Goal: Use online tool/utility: Utilize a website feature to perform a specific function

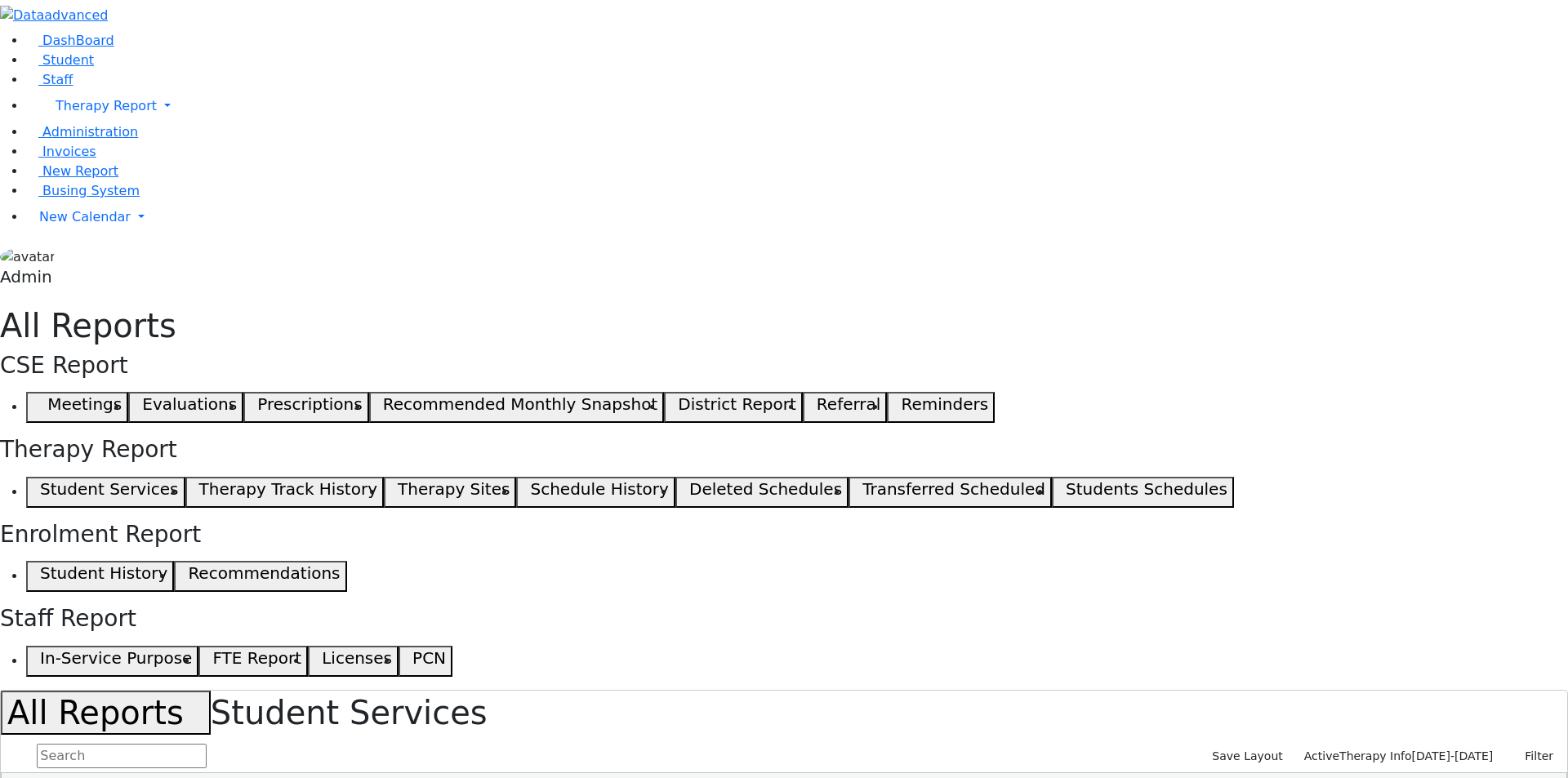
click at [0, 0] on div "Individual Services OT 695 PT 382 SL 945 Psych 53 VS 56 HR 30" at bounding box center [0, 0] width 0 height 0
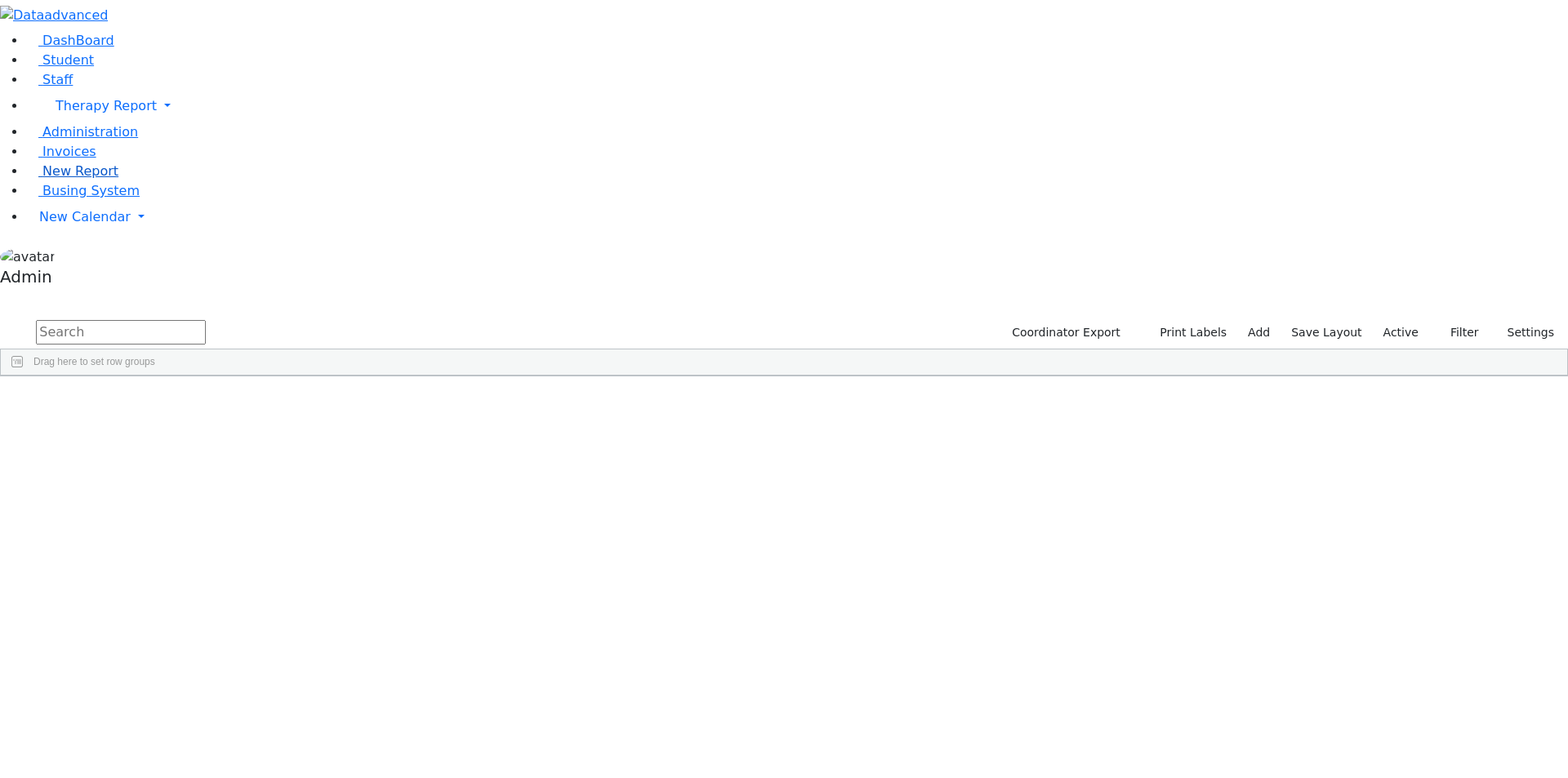
click at [57, 179] on span "New Report" at bounding box center [80, 171] width 76 height 15
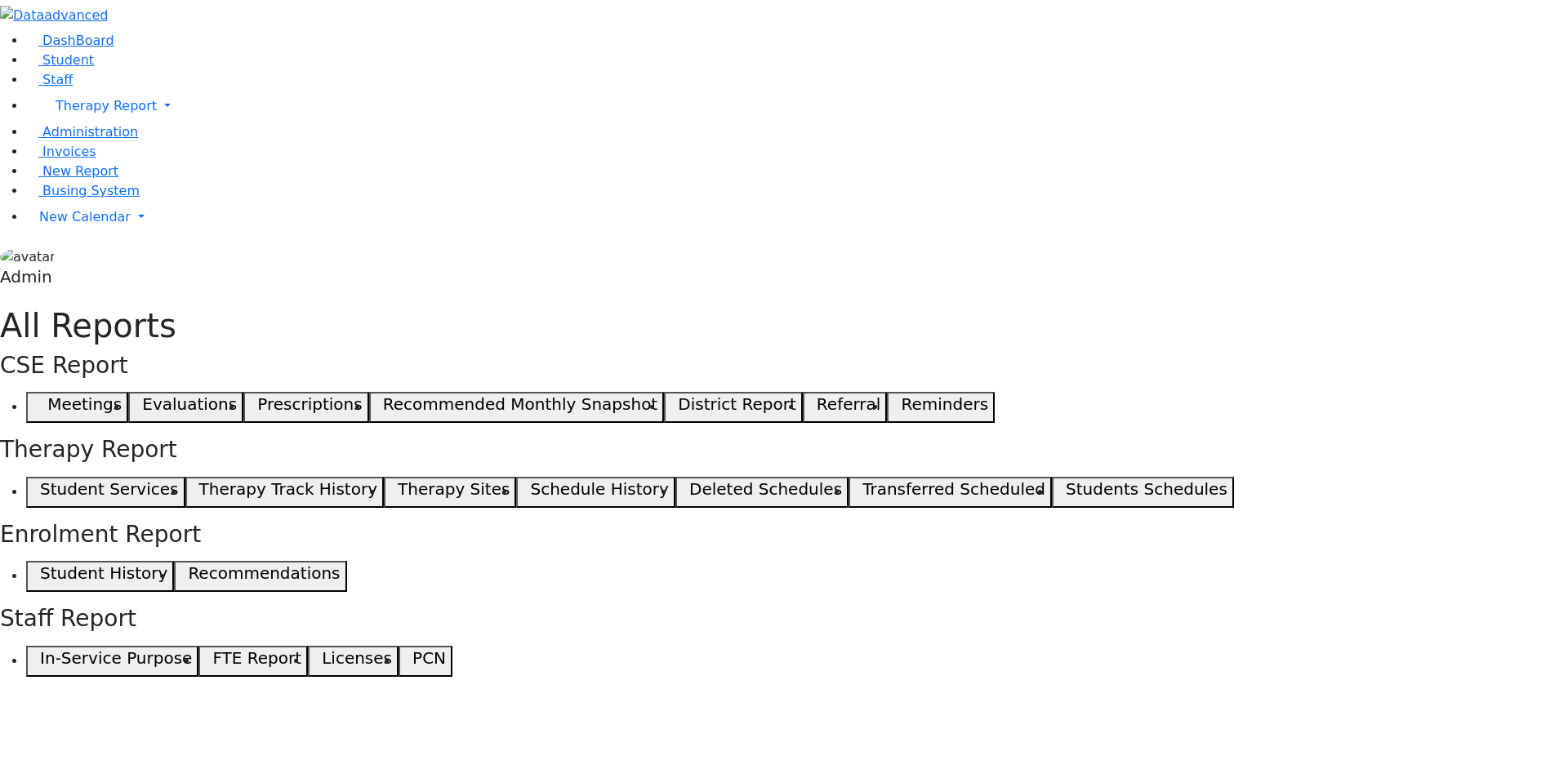
click at [185, 477] on button "Student Services" at bounding box center [106, 492] width 159 height 31
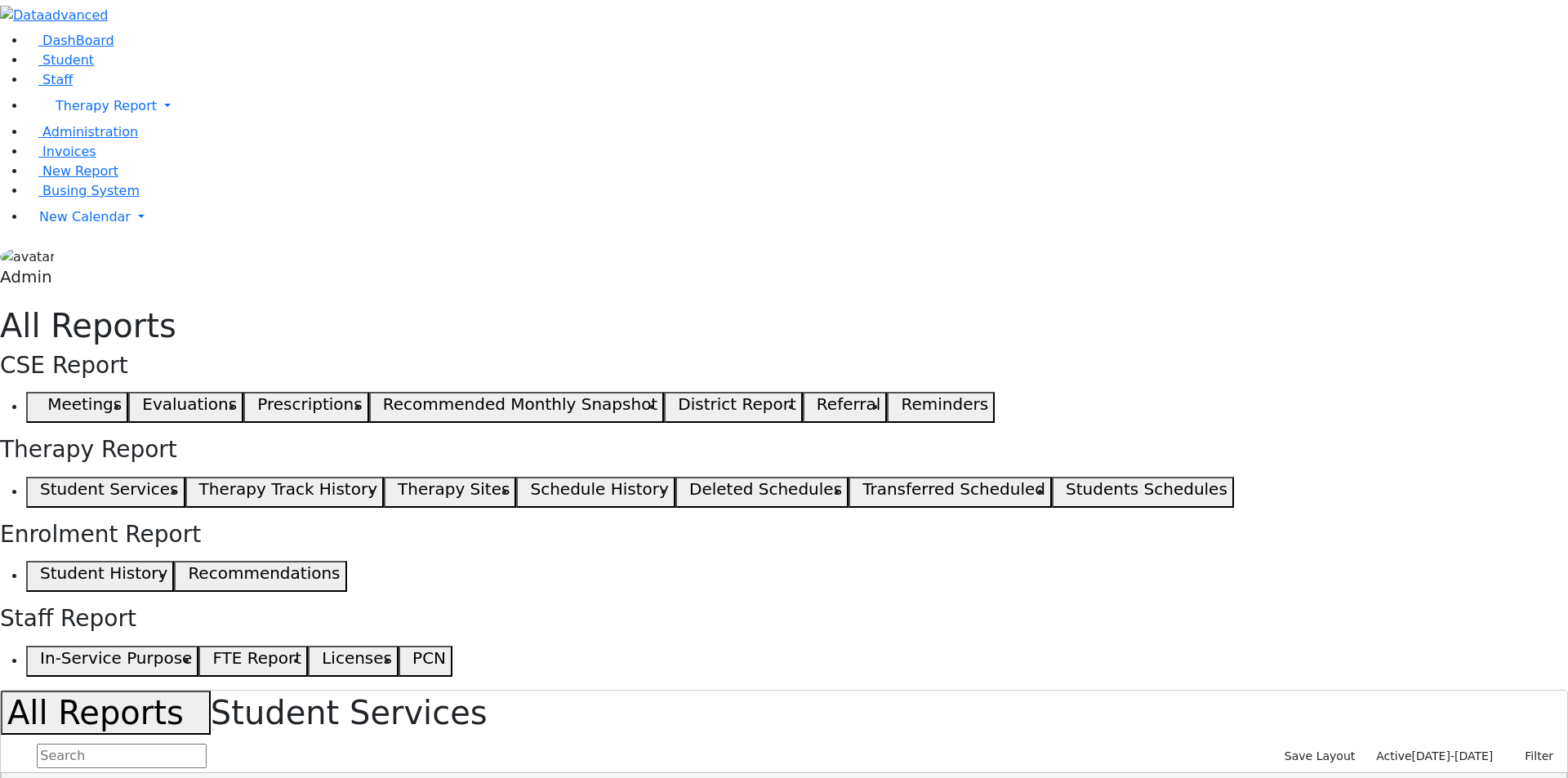
click at [1412, 750] on span "Active" at bounding box center [1394, 756] width 36 height 13
drag, startPoint x: 1221, startPoint y: 208, endPoint x: 1481, endPoint y: 209, distance: 260.0
